Goal: Information Seeking & Learning: Learn about a topic

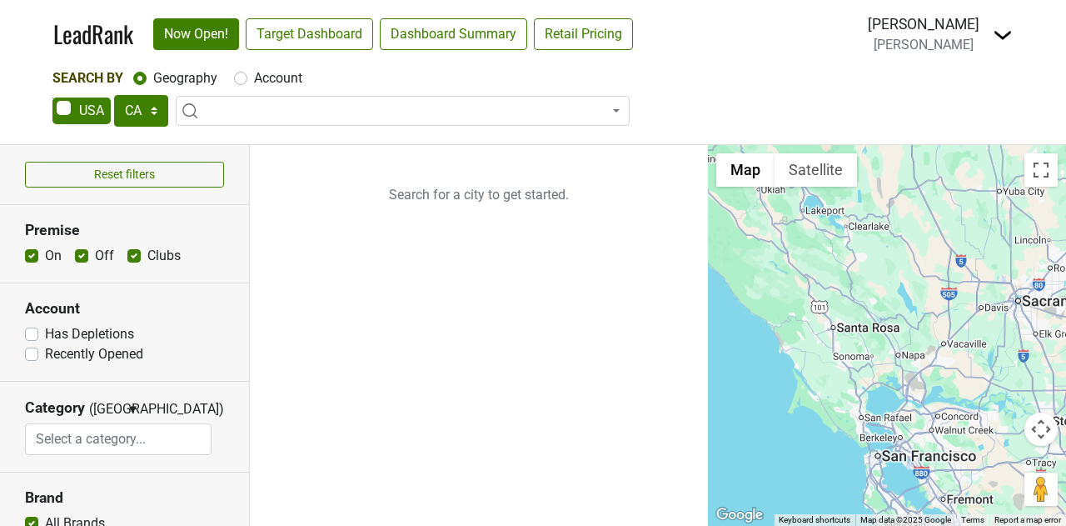
select select "CA"
select select
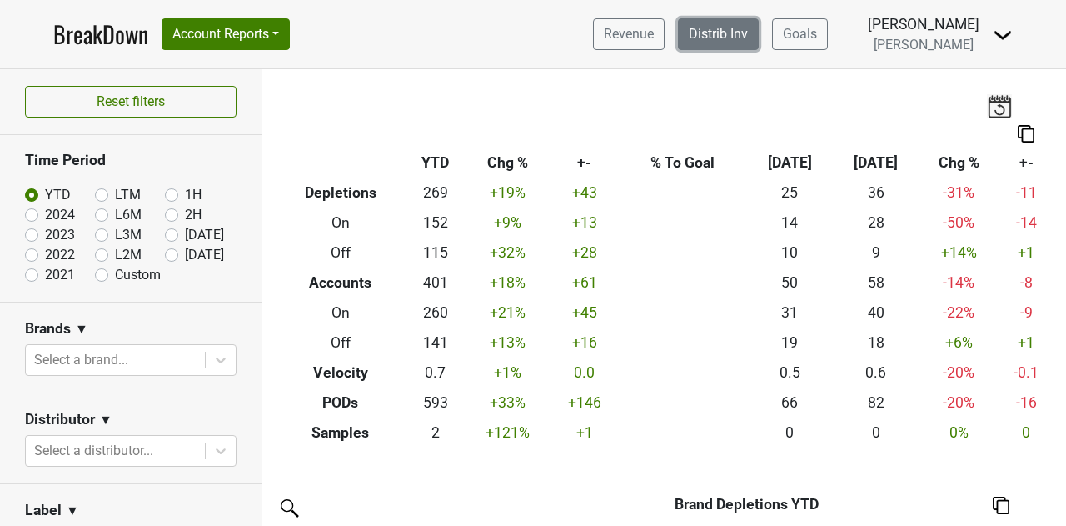
click at [753, 35] on link "Distrib Inv" at bounding box center [718, 34] width 81 height 32
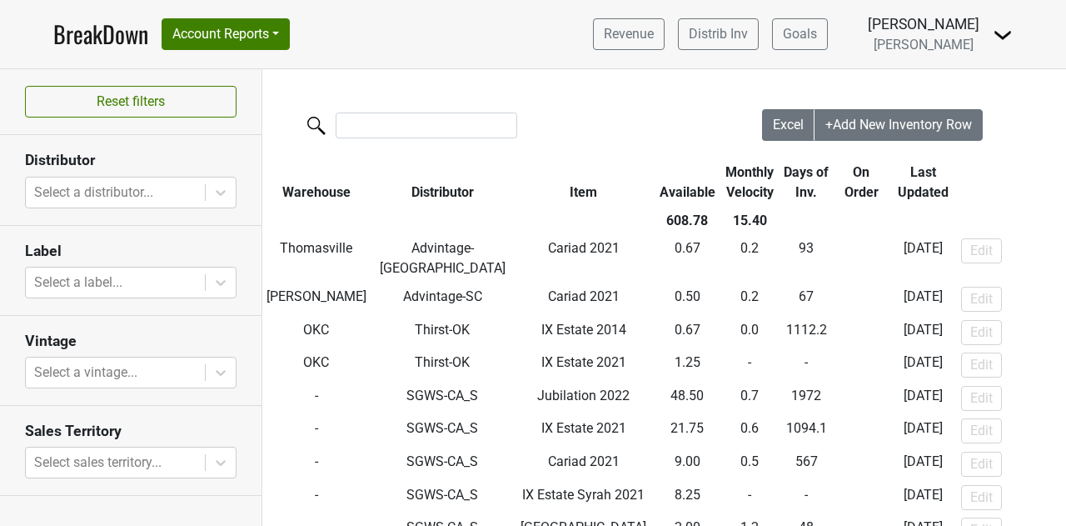
click at [442, 194] on th "Distributor" at bounding box center [443, 182] width 144 height 48
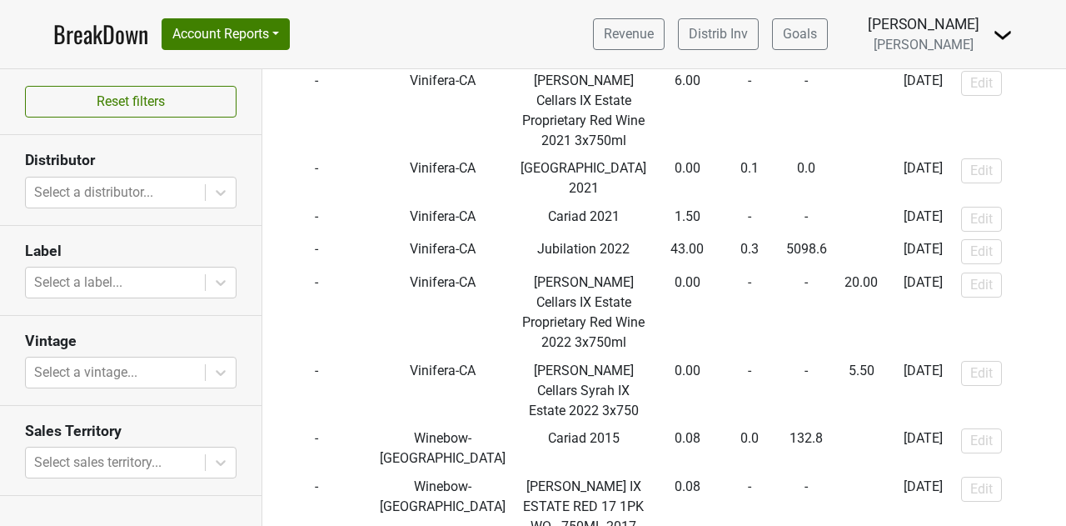
scroll to position [4248, 0]
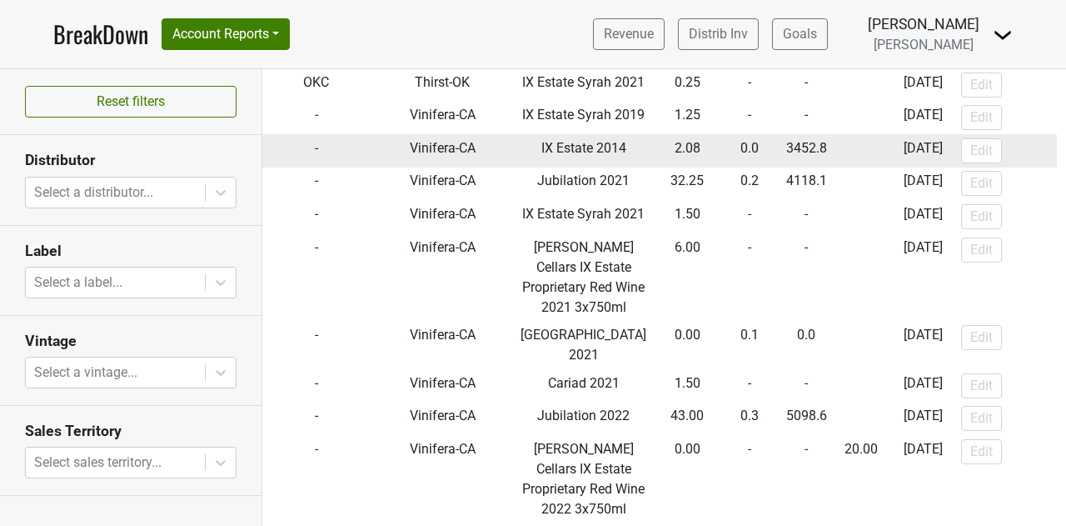
click at [778, 167] on td "3452.8" at bounding box center [806, 150] width 57 height 33
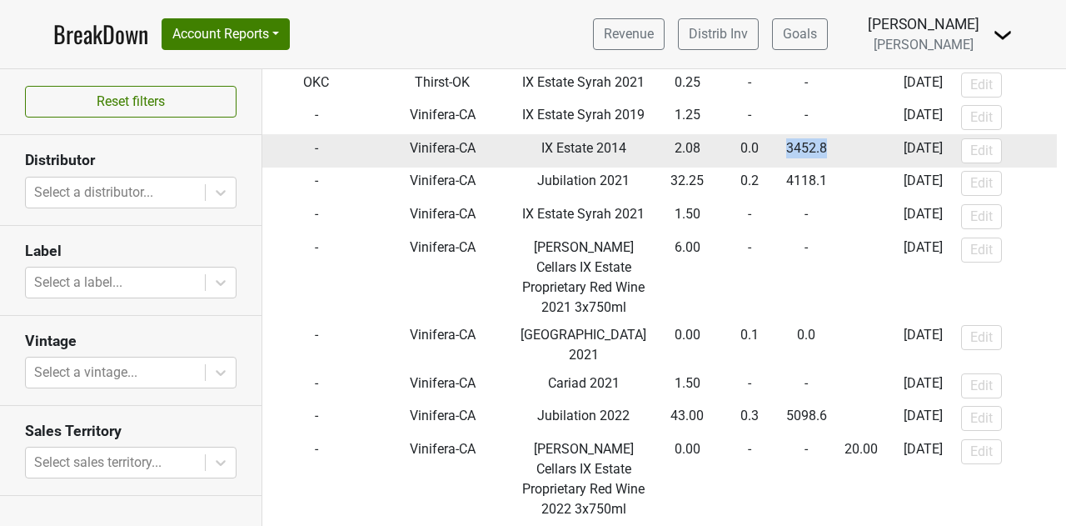
click at [778, 167] on td "3452.8" at bounding box center [806, 150] width 57 height 33
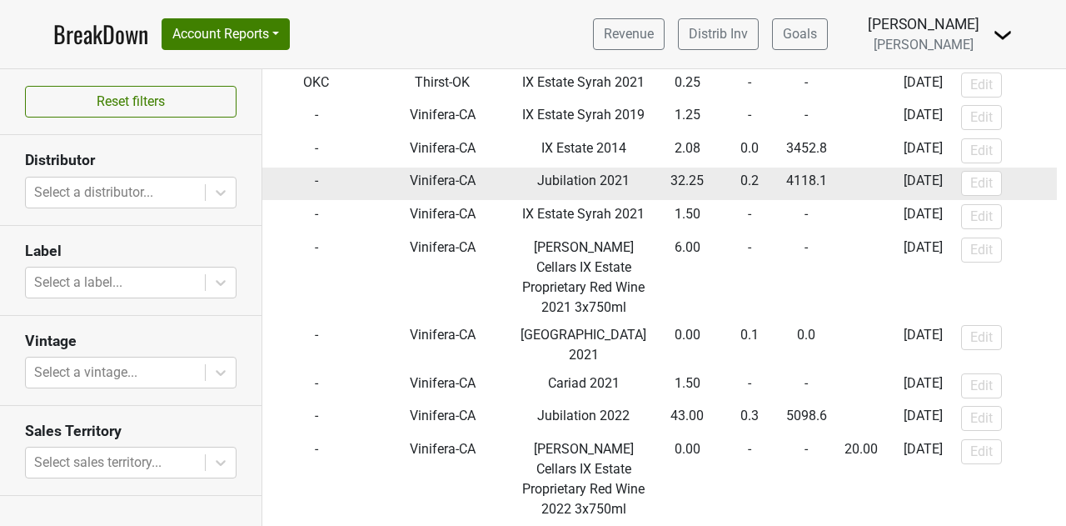
click at [653, 201] on td "32.25" at bounding box center [687, 183] width 68 height 33
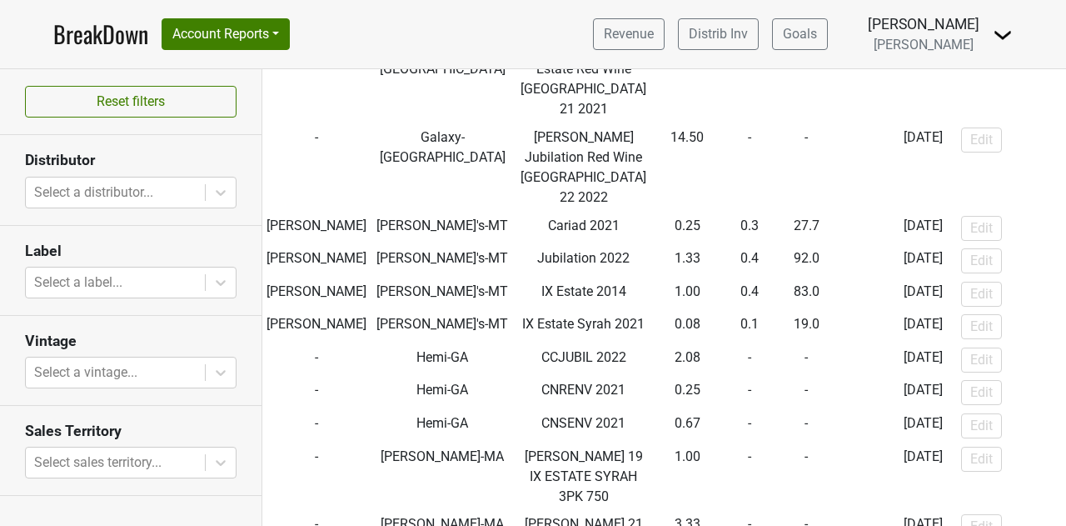
scroll to position [0, 0]
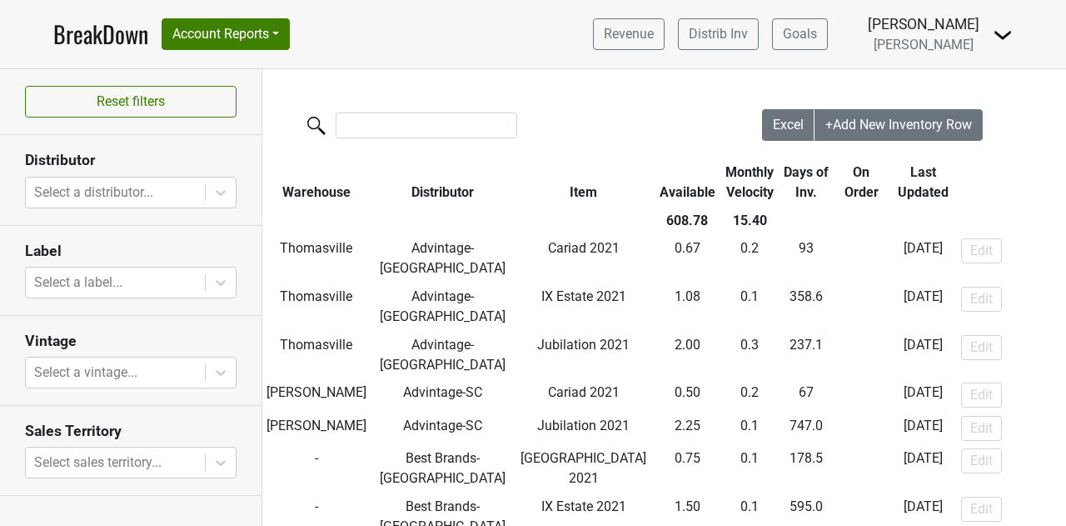
click at [1006, 39] on img at bounding box center [1003, 35] width 20 height 20
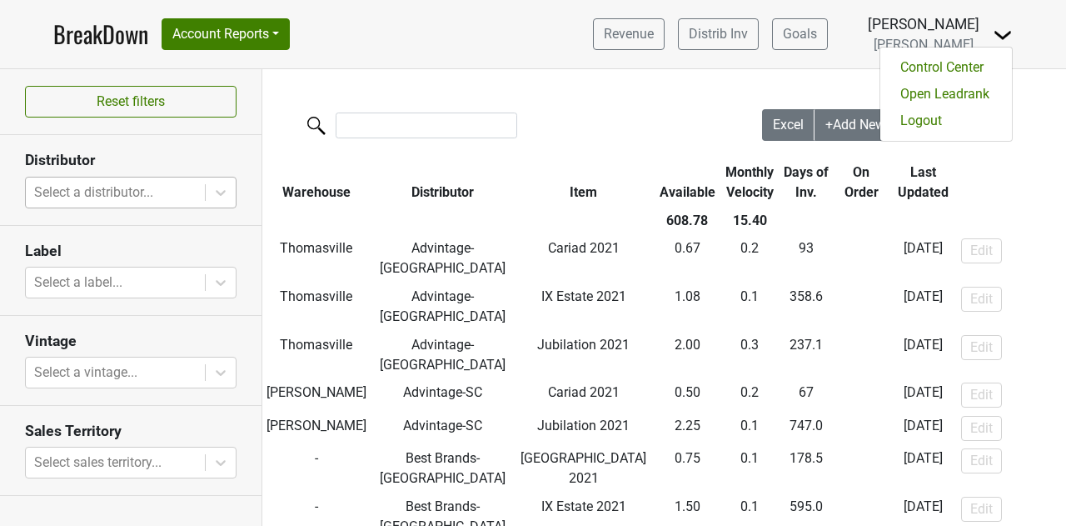
click at [125, 186] on div at bounding box center [115, 192] width 162 height 23
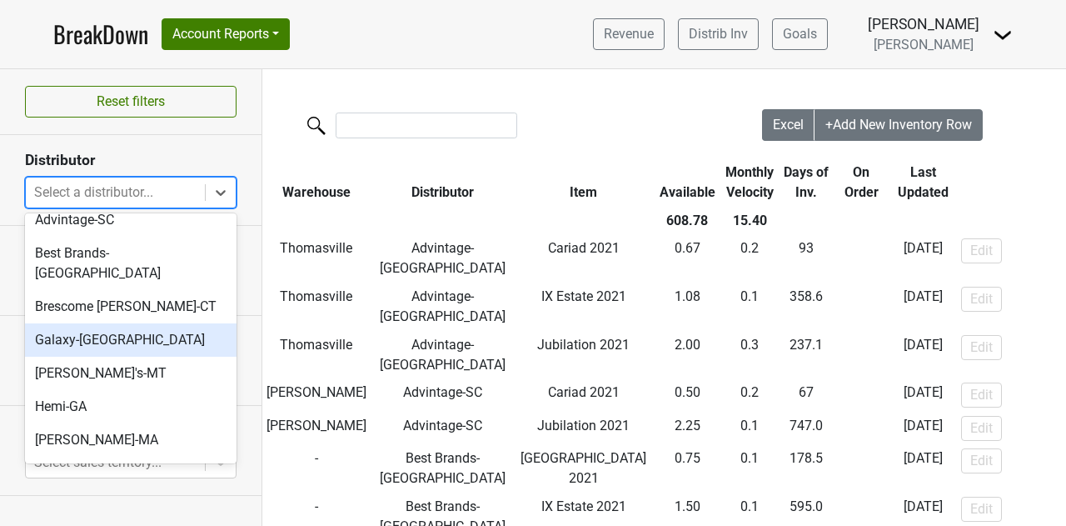
scroll to position [83, 0]
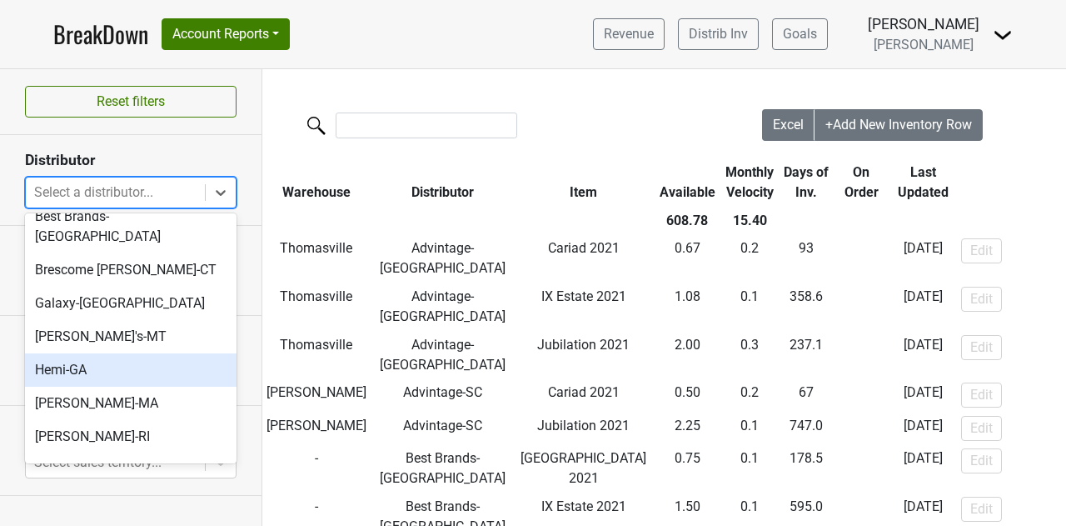
click at [107, 353] on div "Hemi-GA" at bounding box center [131, 369] width 212 height 33
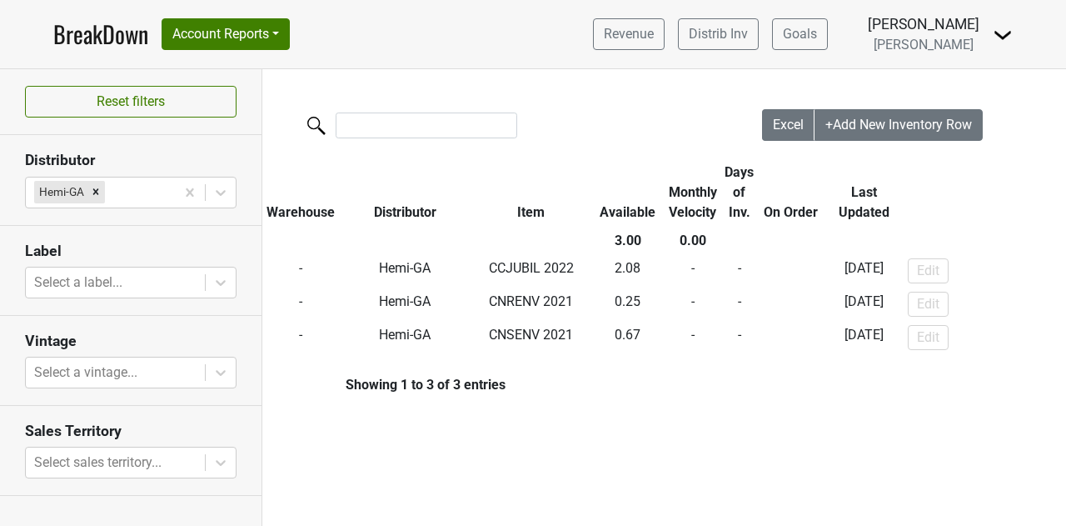
click at [112, 31] on link "BreakDown" at bounding box center [100, 34] width 95 height 35
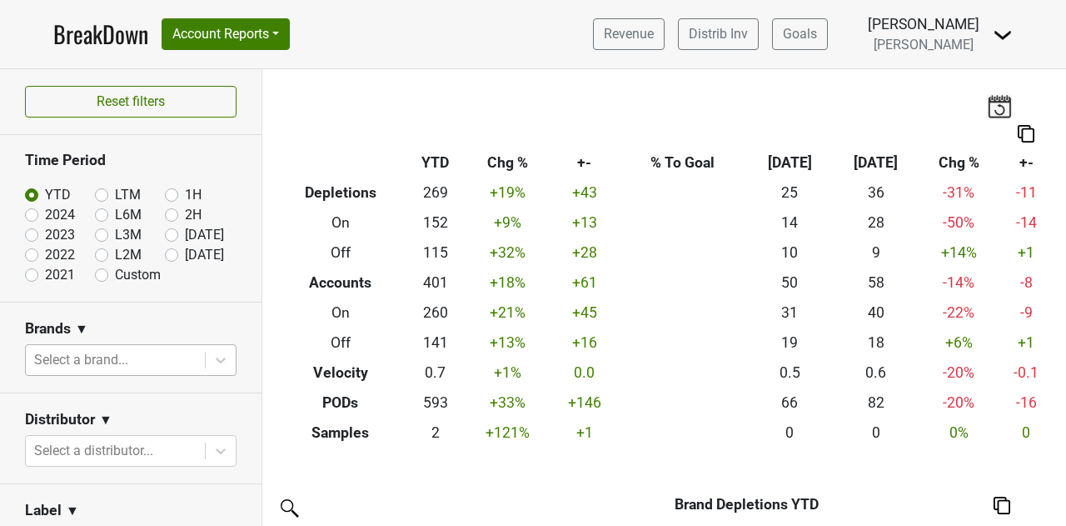
click at [132, 349] on div at bounding box center [115, 359] width 162 height 23
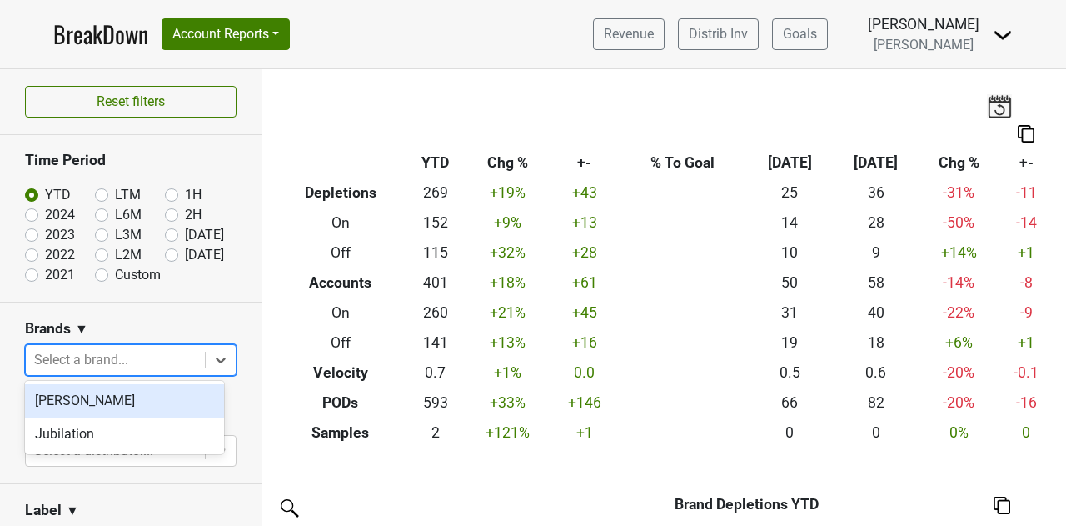
click at [142, 356] on div at bounding box center [115, 359] width 162 height 23
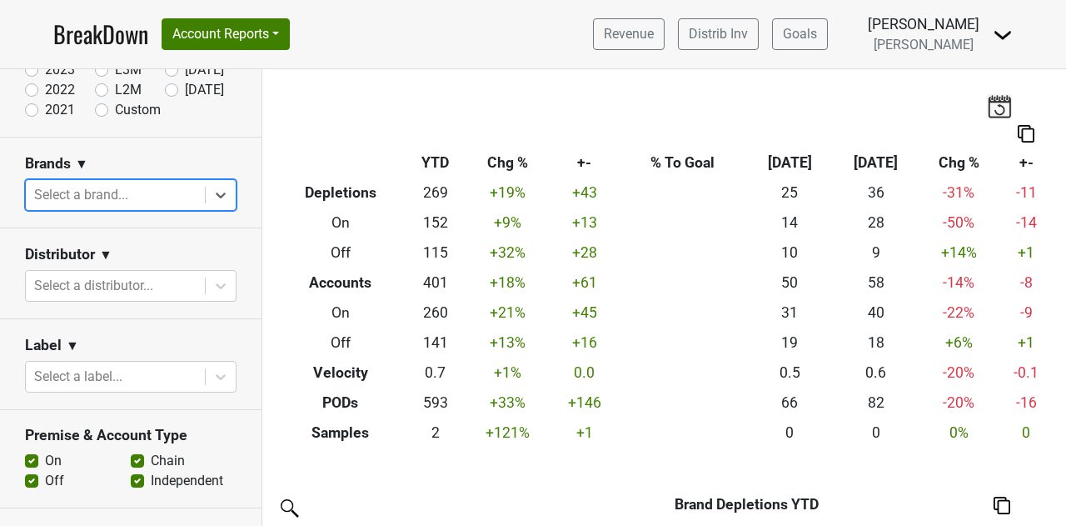
scroll to position [167, 0]
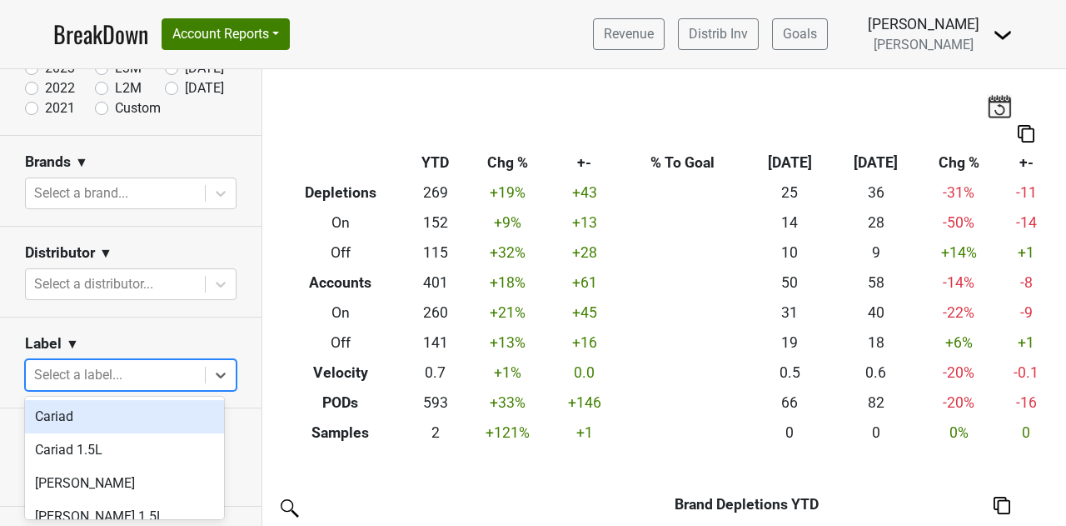
click at [118, 366] on div at bounding box center [115, 374] width 162 height 23
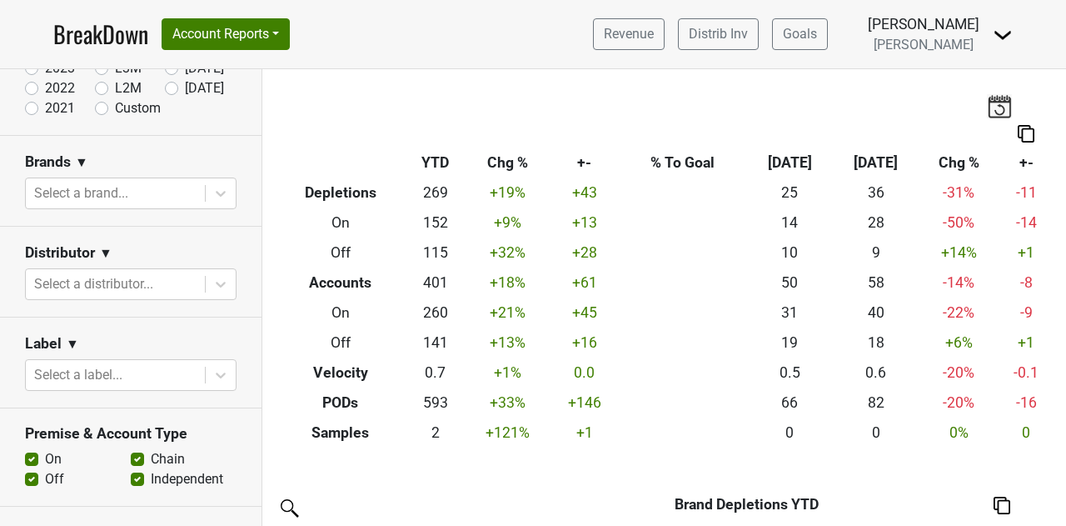
click at [187, 334] on div "Label ▼" at bounding box center [131, 346] width 212 height 25
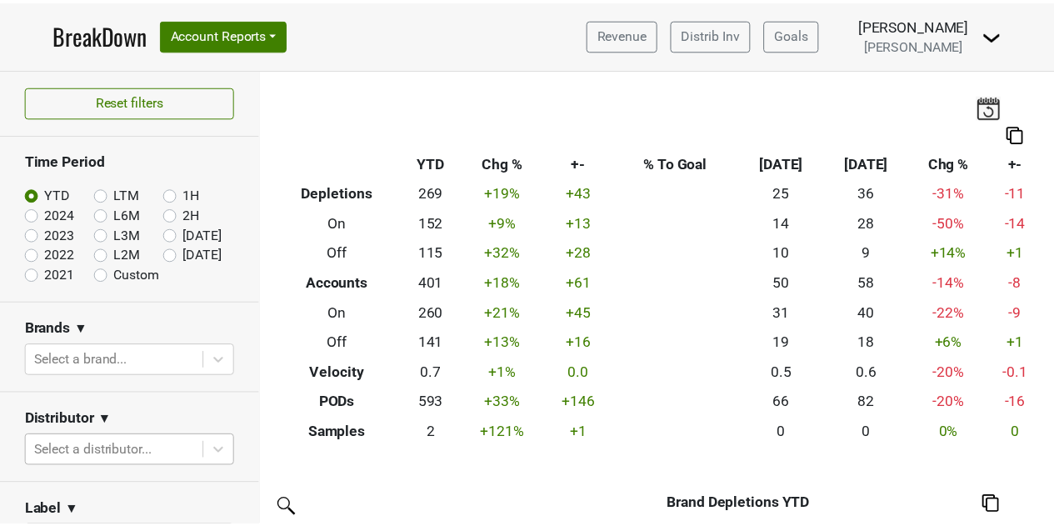
scroll to position [196, 0]
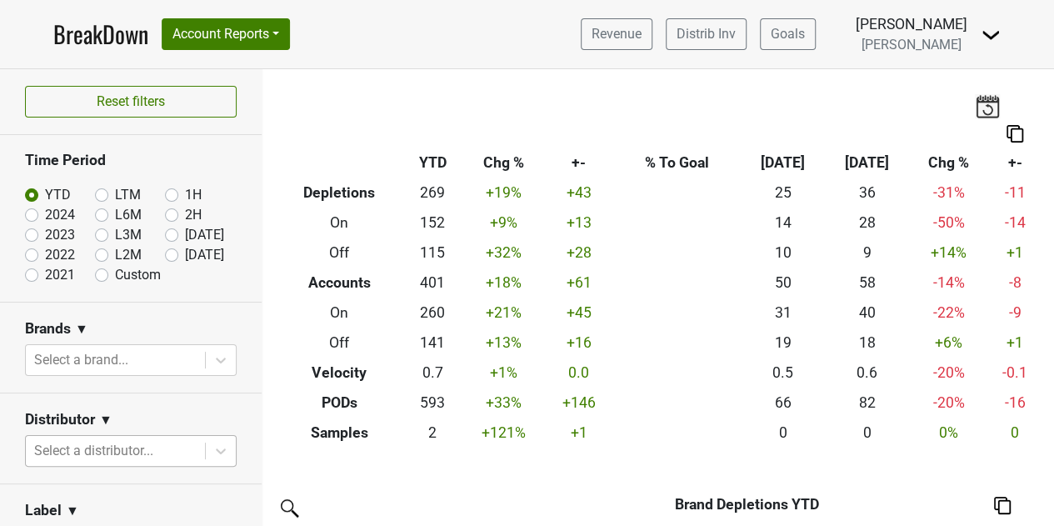
click at [153, 435] on body "BreakDown Account Reports SuperRanker Map Award Progress Chain Compliance CRM N…" at bounding box center [527, 263] width 1054 height 526
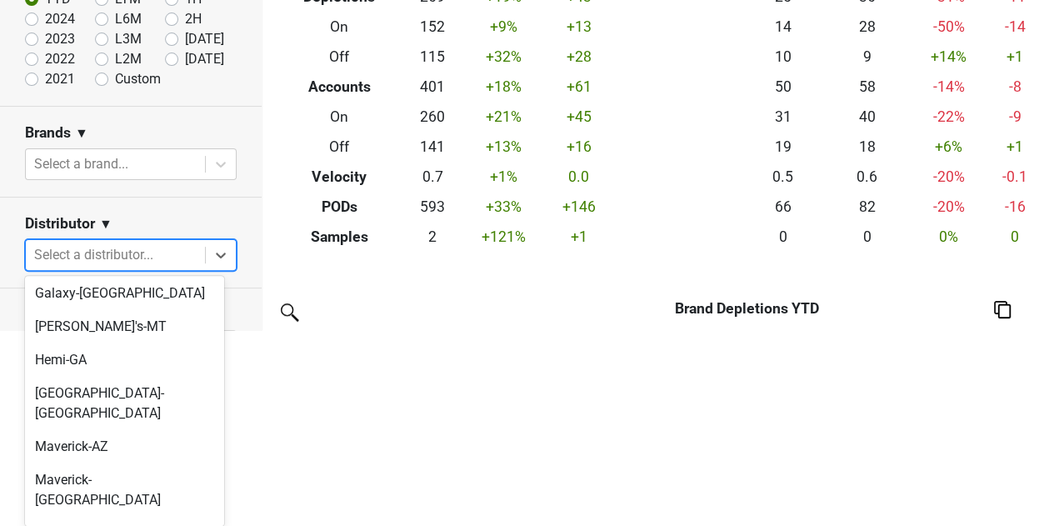
scroll to position [250, 0]
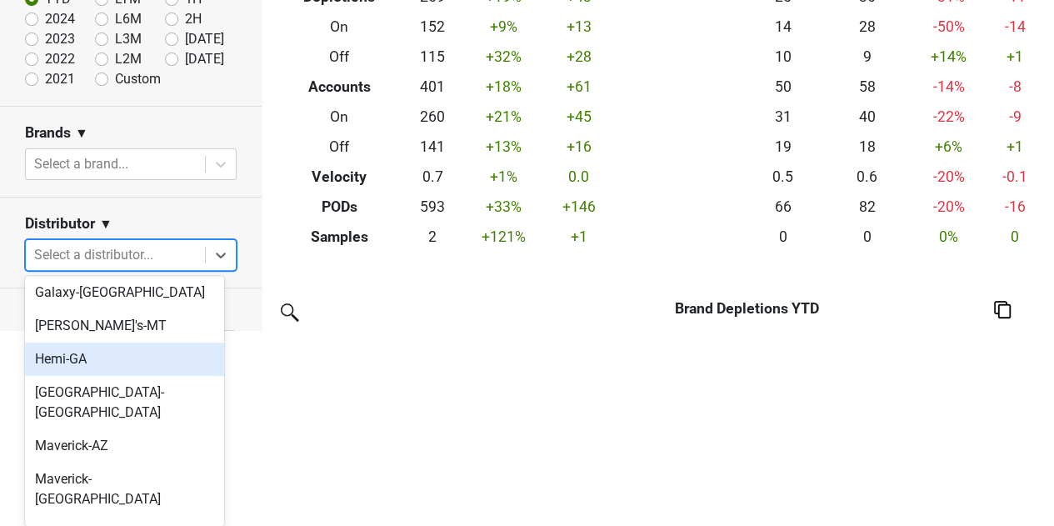
click at [125, 342] on div "Hemi-GA" at bounding box center [124, 358] width 199 height 33
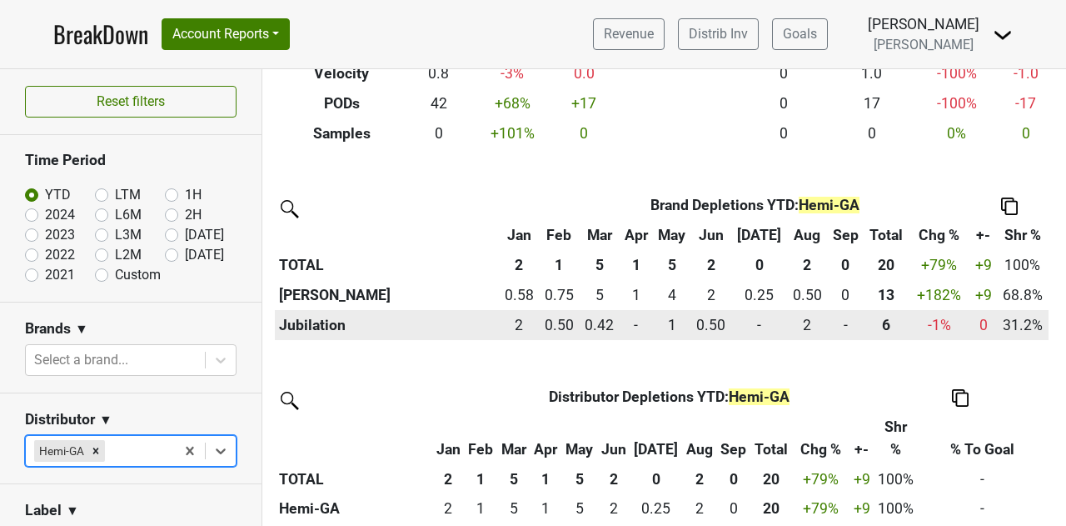
scroll to position [333, 0]
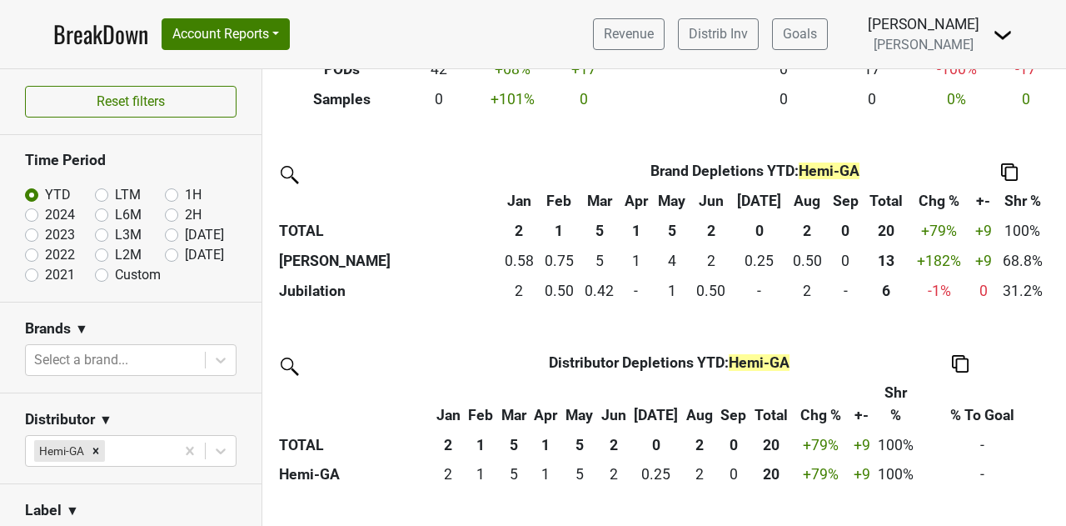
click at [45, 215] on label "2024" at bounding box center [60, 215] width 30 height 20
click at [35, 215] on input "2024" at bounding box center [58, 213] width 67 height 17
radio input "true"
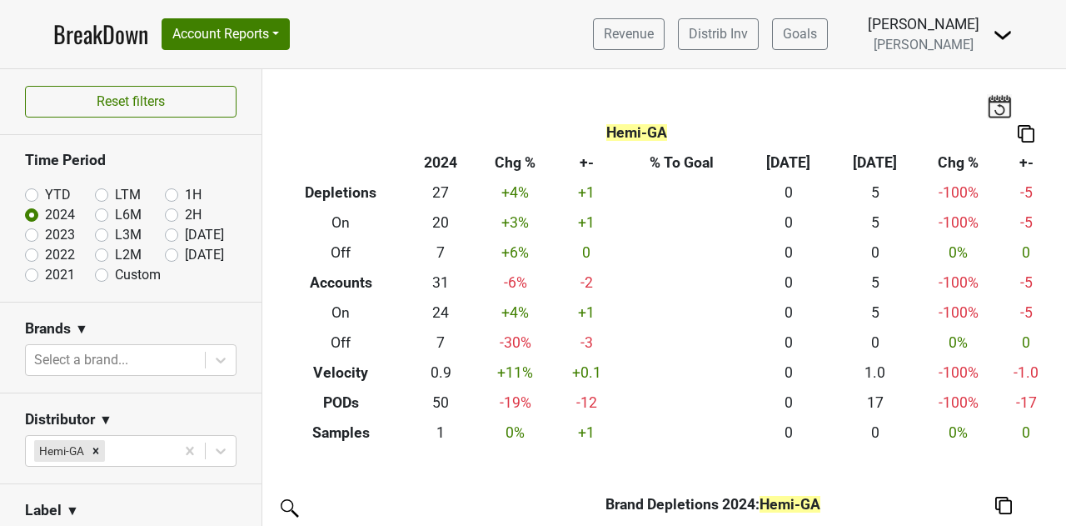
click at [45, 195] on label "YTD" at bounding box center [58, 195] width 26 height 20
click at [37, 195] on input "YTD" at bounding box center [58, 193] width 67 height 17
radio input "true"
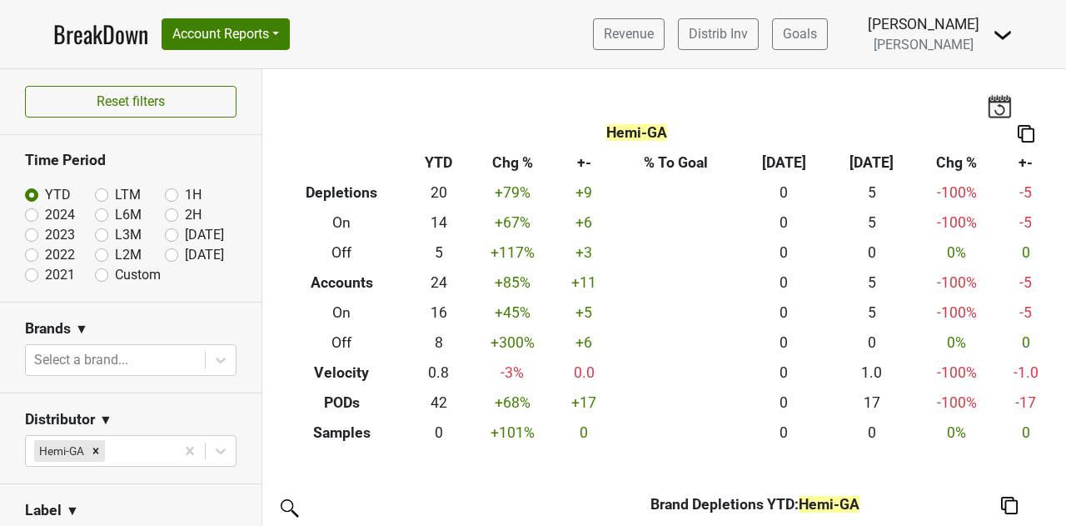
click at [45, 217] on label "2024" at bounding box center [60, 215] width 30 height 20
click at [37, 217] on input "2024" at bounding box center [58, 213] width 67 height 17
radio input "true"
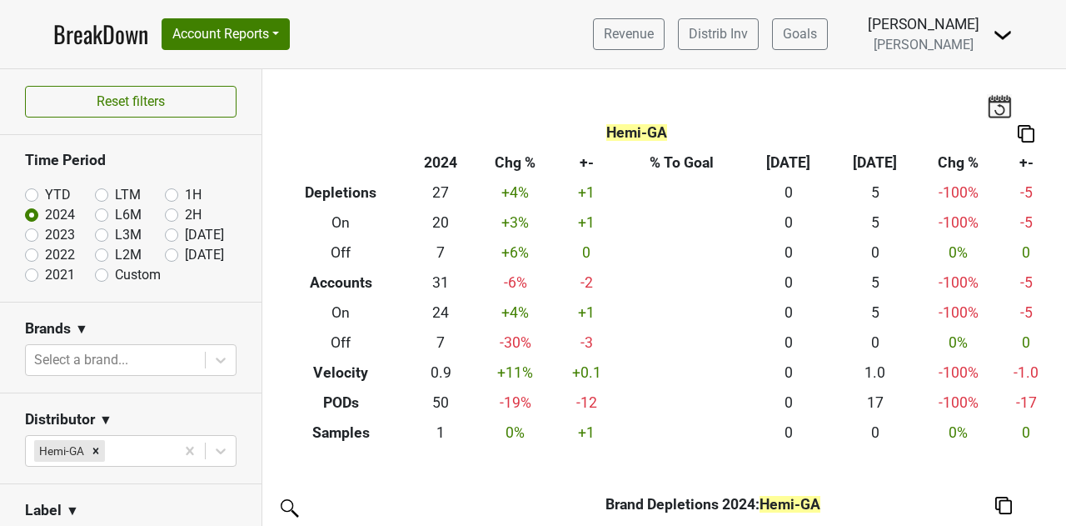
click at [45, 236] on label "2023" at bounding box center [60, 235] width 30 height 20
click at [34, 236] on input "2023" at bounding box center [58, 233] width 67 height 17
radio input "true"
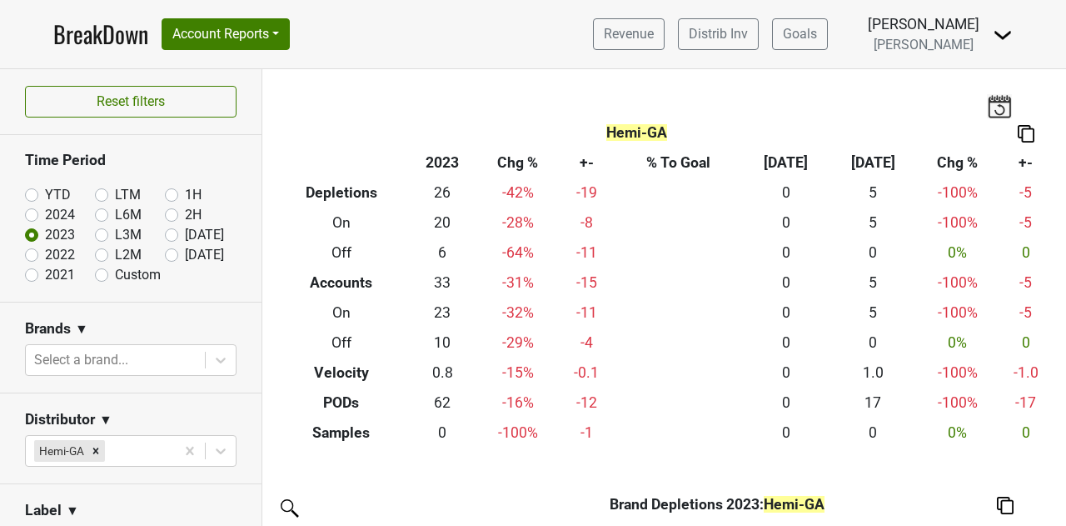
click at [45, 251] on label "2022" at bounding box center [60, 255] width 30 height 20
click at [32, 251] on input "2022" at bounding box center [58, 253] width 67 height 17
radio input "true"
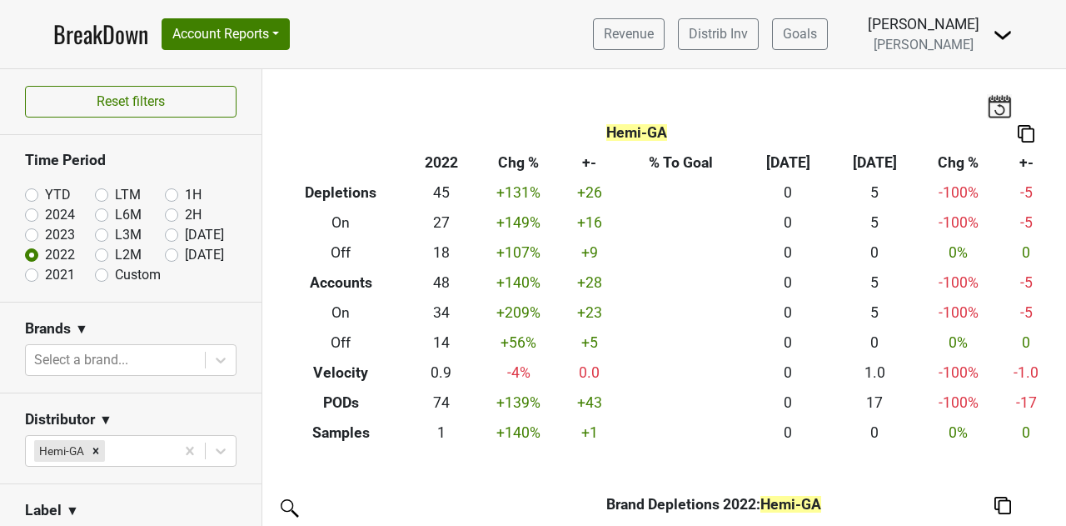
click at [45, 194] on label "YTD" at bounding box center [58, 195] width 26 height 20
click at [37, 194] on input "YTD" at bounding box center [58, 193] width 67 height 17
radio input "true"
